Goal: Information Seeking & Learning: Learn about a topic

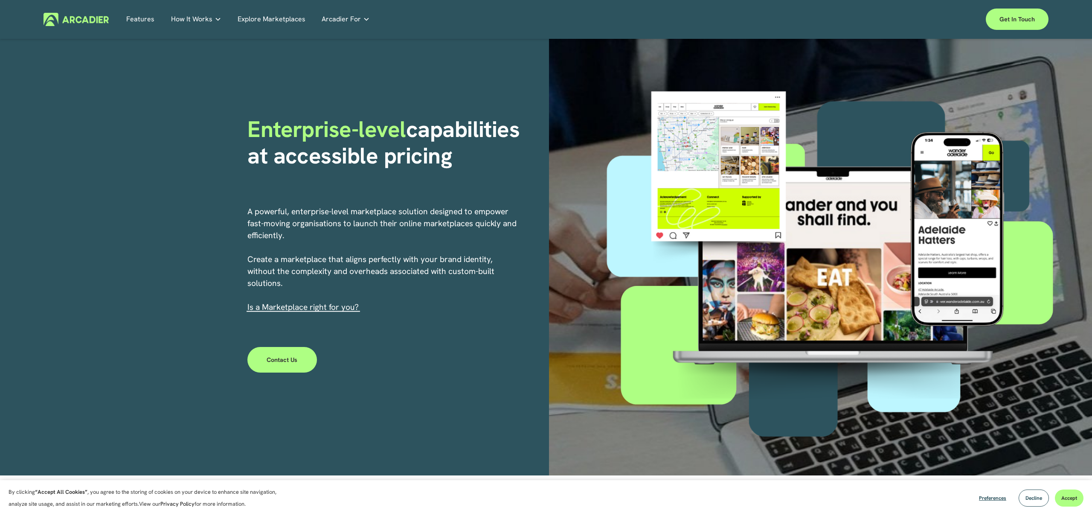
click at [257, 21] on link "Explore Marketplaces" at bounding box center [272, 19] width 68 height 13
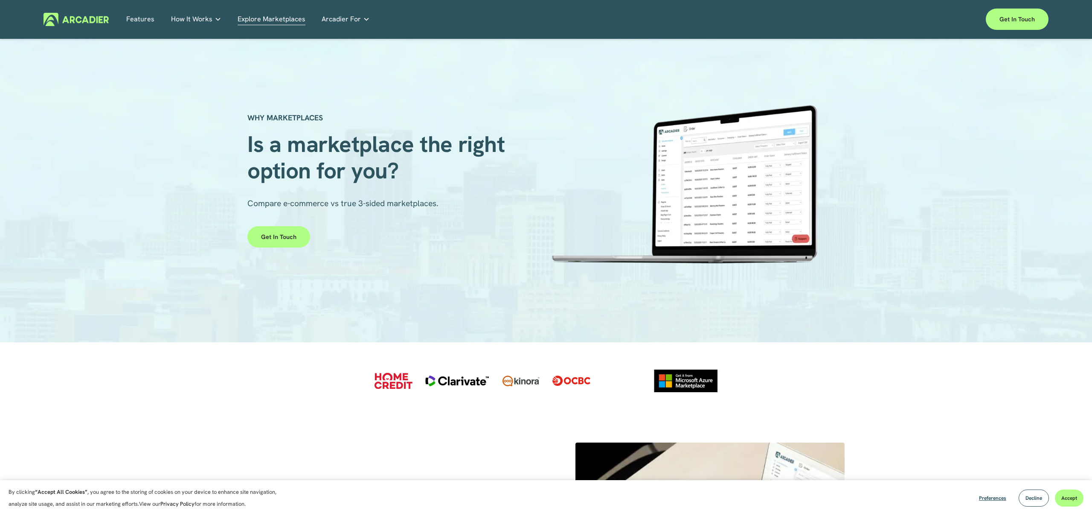
click at [0, 0] on h5 "Case Studies" at bounding box center [0, 0] width 0 height 0
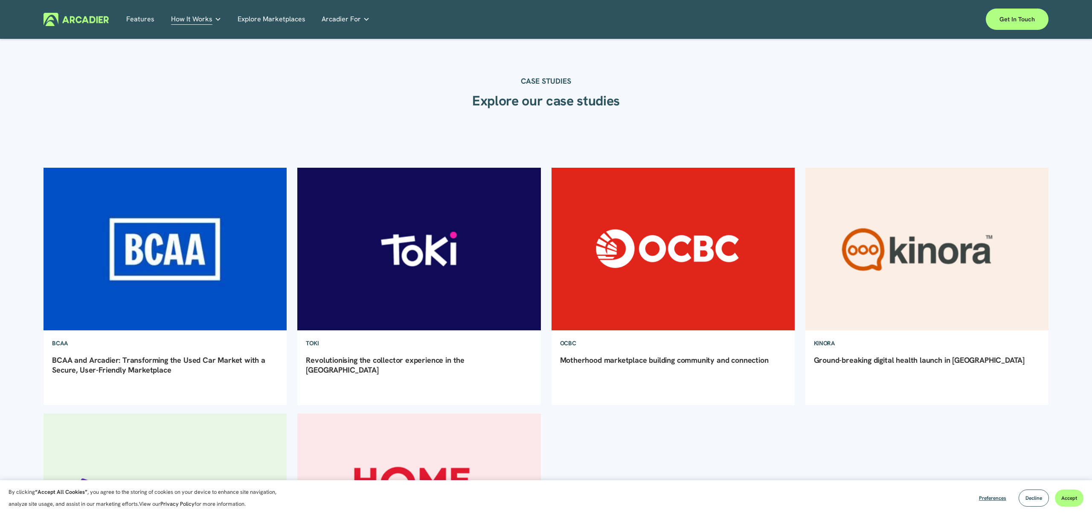
click at [414, 249] on img at bounding box center [419, 249] width 246 height 164
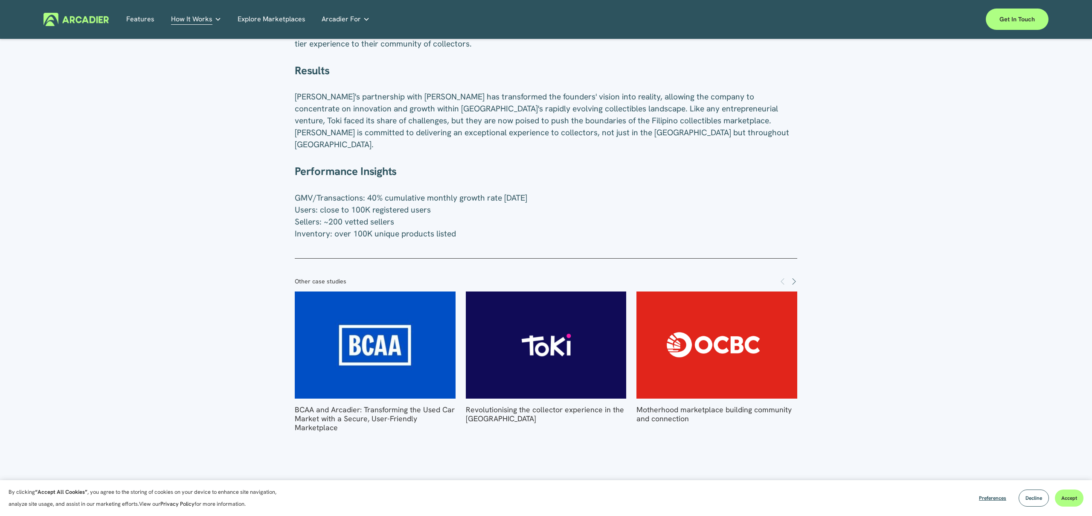
scroll to position [1140, 0]
